Goal: Find specific page/section: Find specific page/section

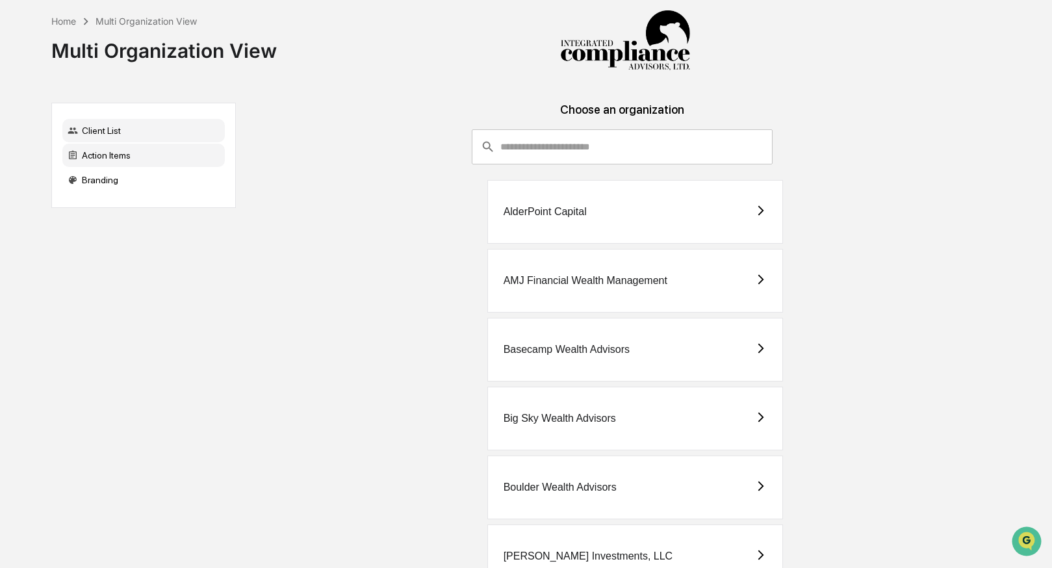
click at [129, 161] on div "Action Items" at bounding box center [143, 155] width 162 height 23
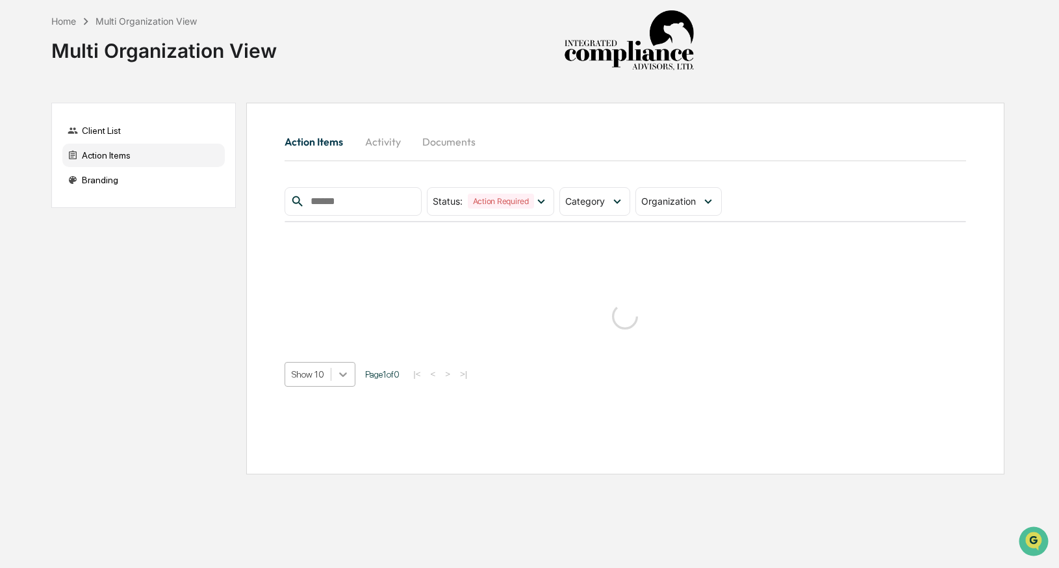
click at [346, 368] on icon at bounding box center [343, 374] width 13 height 13
click at [331, 472] on div "Show 50" at bounding box center [321, 467] width 73 height 21
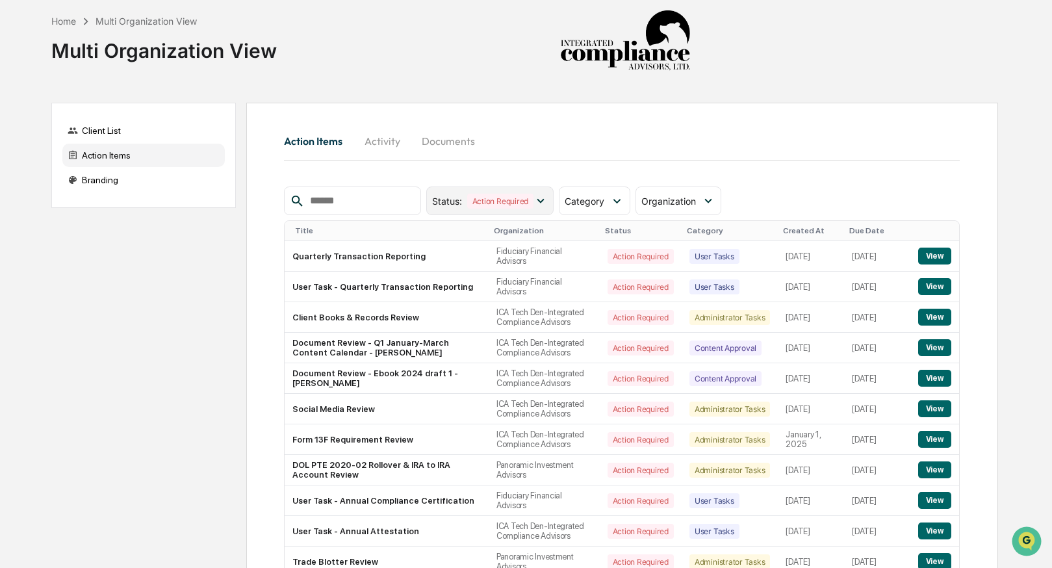
click at [543, 199] on icon at bounding box center [541, 201] width 14 height 14
click at [578, 196] on span "Category" at bounding box center [585, 201] width 40 height 11
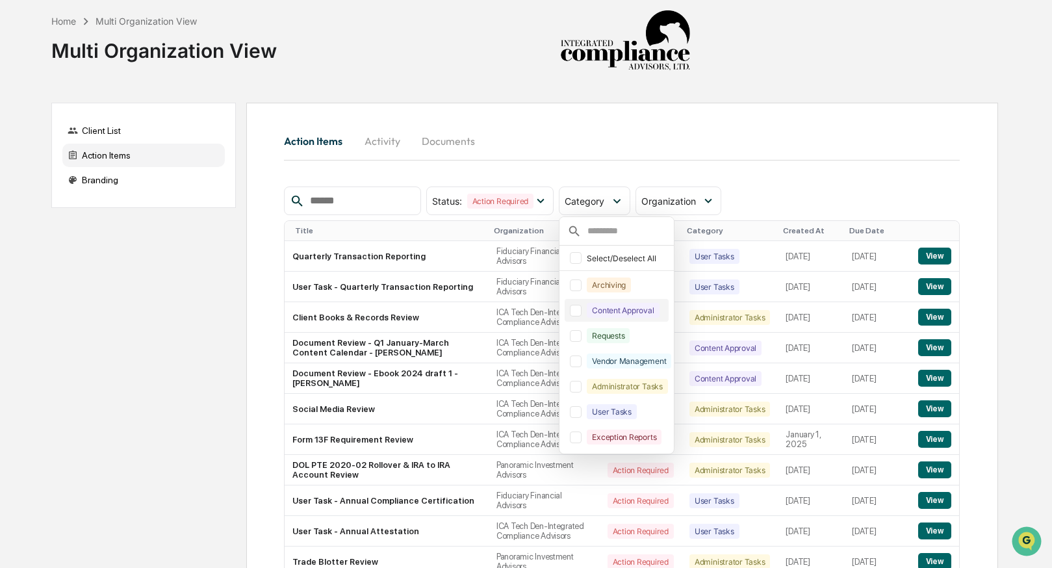
click at [575, 311] on div at bounding box center [576, 311] width 12 height 12
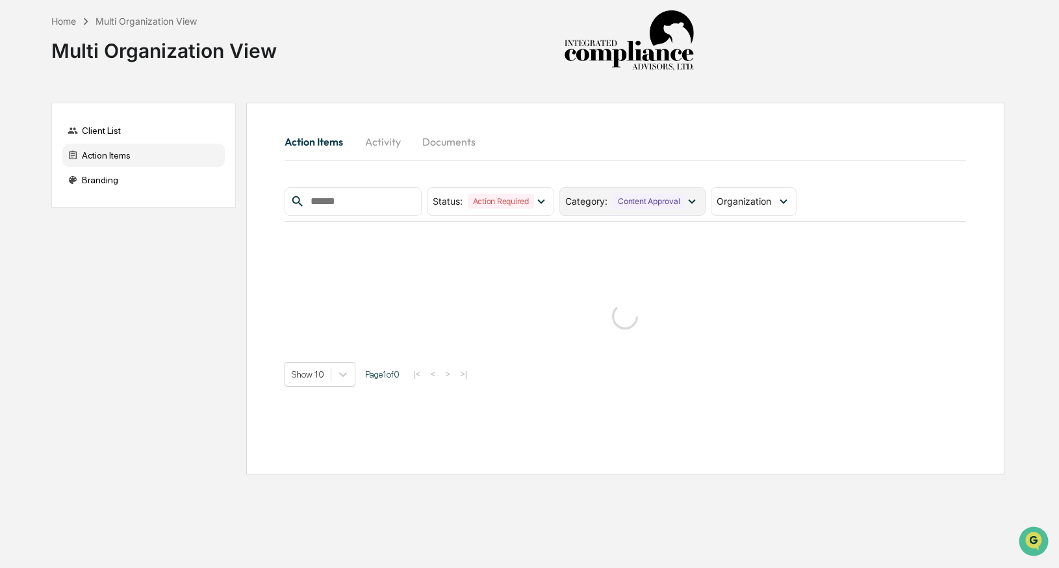
click at [593, 207] on div "Category : Content Approval" at bounding box center [625, 201] width 120 height 15
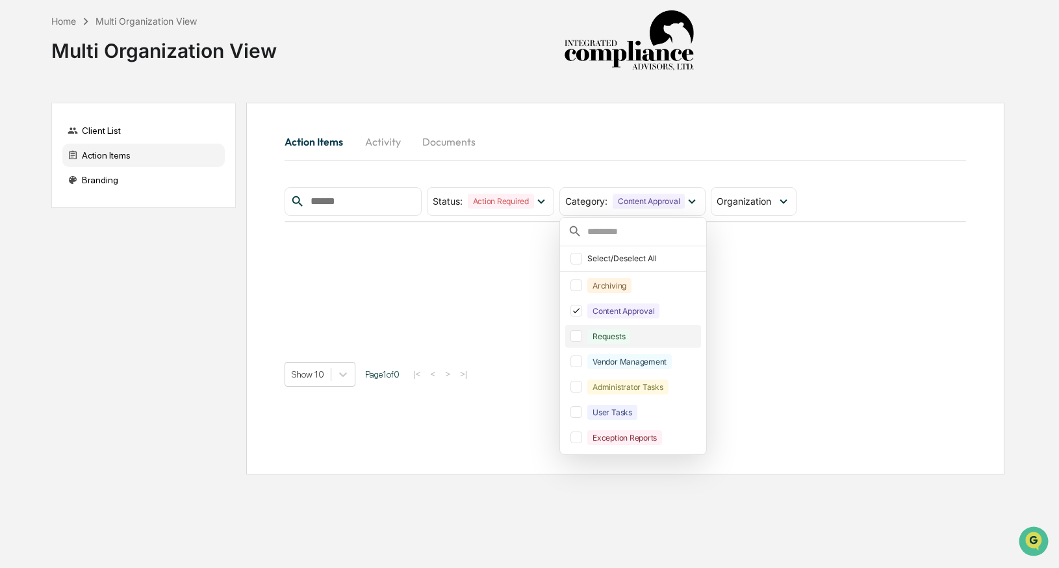
click at [582, 335] on div at bounding box center [577, 336] width 12 height 12
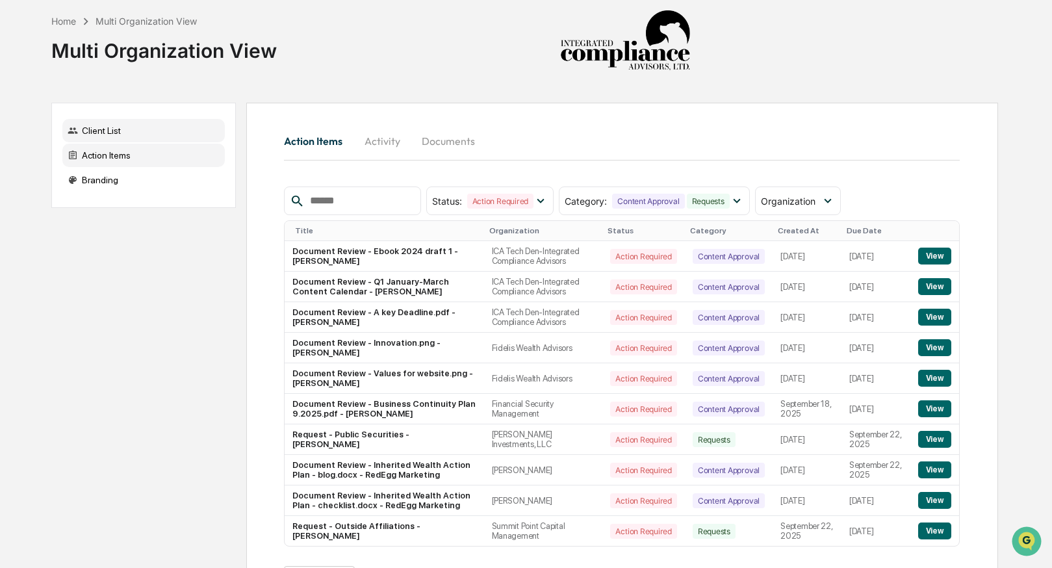
click at [123, 129] on div "Client List" at bounding box center [143, 130] width 162 height 23
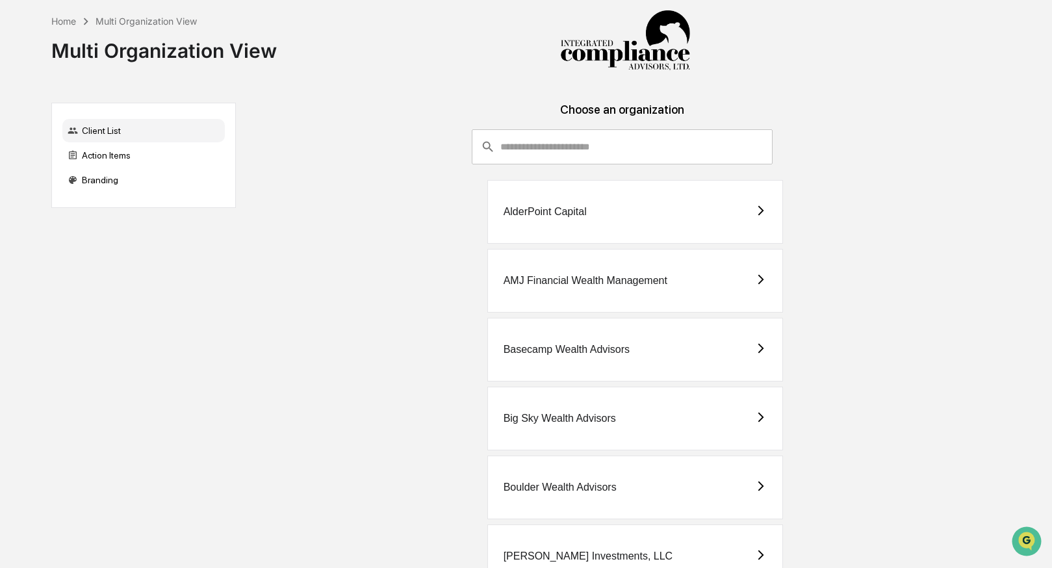
click at [566, 150] on input "consultant-dashboard__filter-organizations-search-bar" at bounding box center [636, 146] width 272 height 35
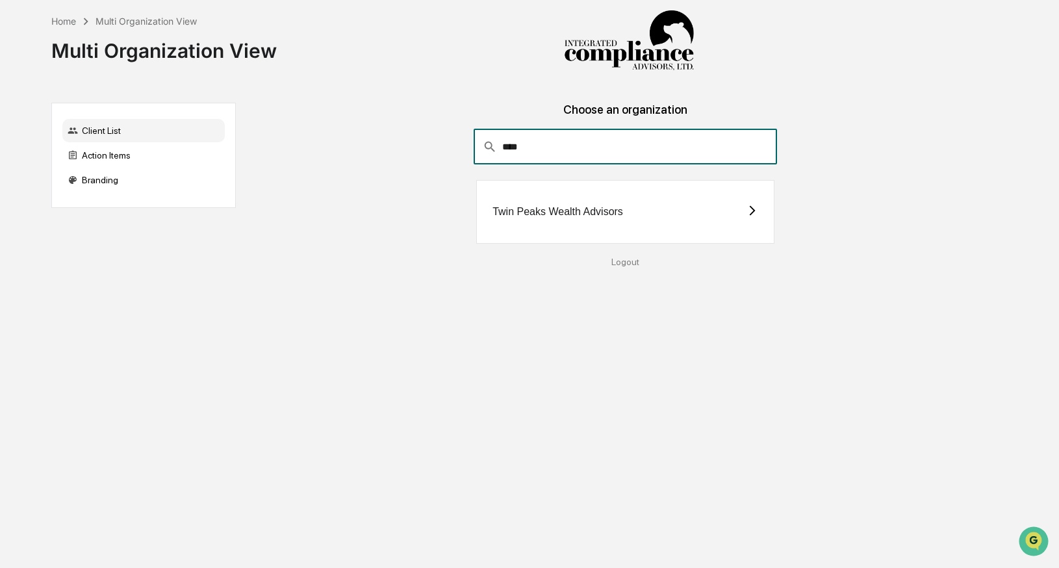
type input "****"
click at [653, 217] on div "Twin Peaks Wealth Advisors" at bounding box center [625, 212] width 298 height 64
